Goal: Task Accomplishment & Management: Use online tool/utility

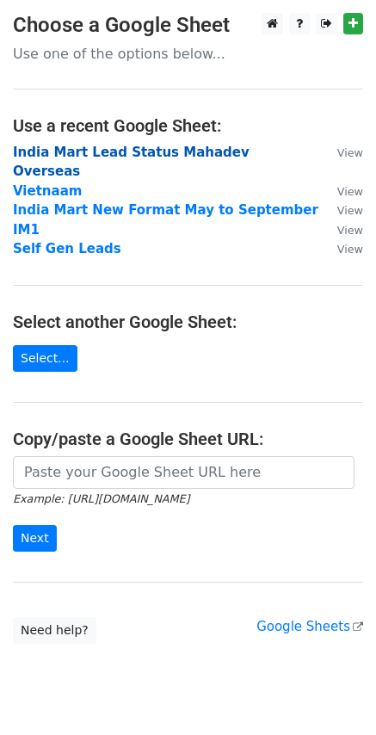
click at [68, 152] on strong "India Mart Lead Status Mahadev Overseas" at bounding box center [131, 161] width 237 height 35
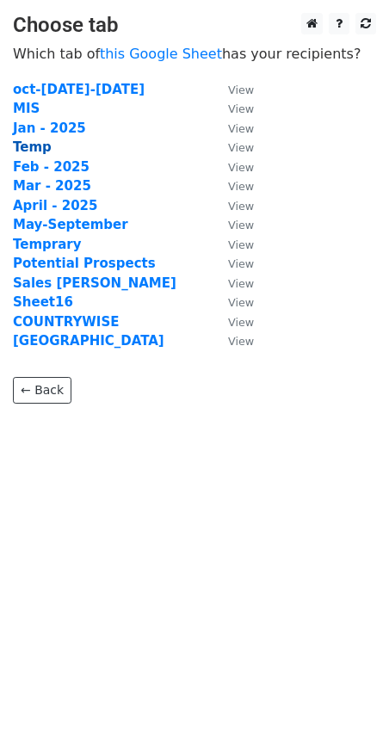
click at [33, 147] on strong "Temp" at bounding box center [32, 146] width 39 height 15
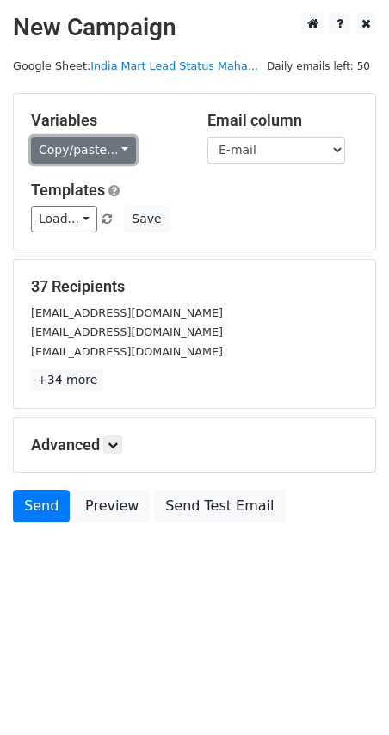
click at [95, 156] on link "Copy/paste..." at bounding box center [83, 150] width 105 height 27
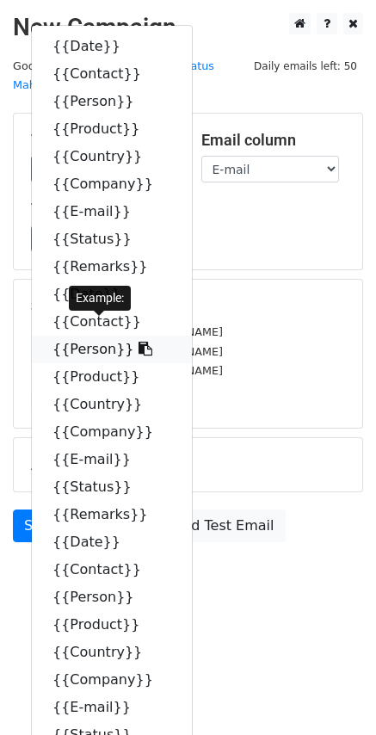
click at [89, 335] on link "{{Person}}" at bounding box center [112, 349] width 160 height 28
